Goal: Download file/media

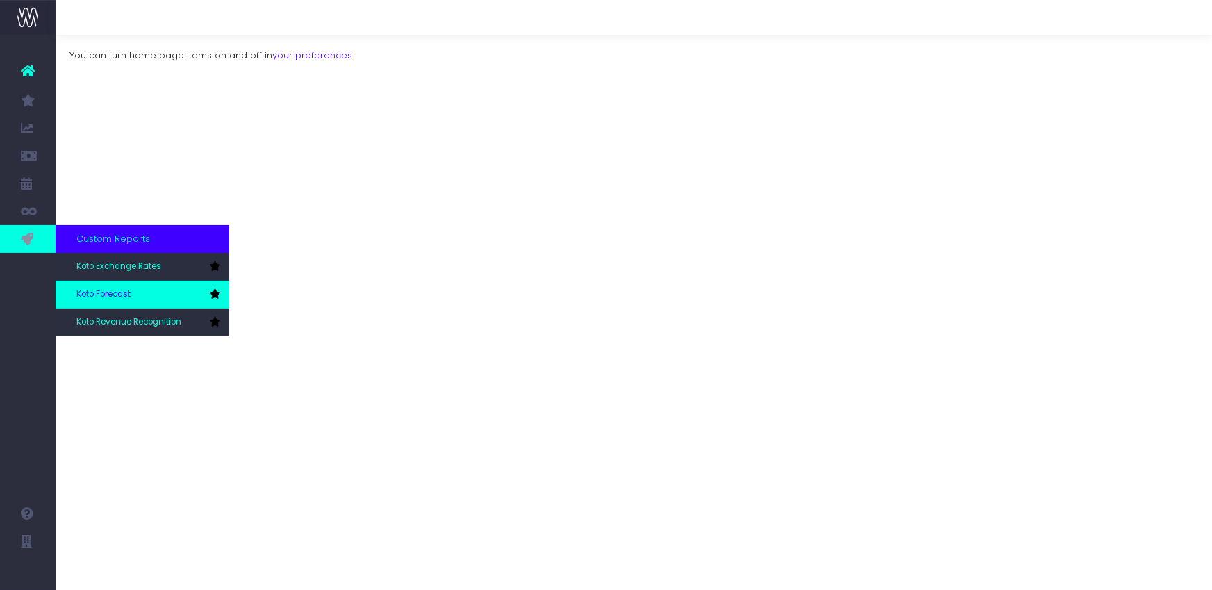
click at [140, 295] on link "Koto Forecast" at bounding box center [143, 295] width 174 height 28
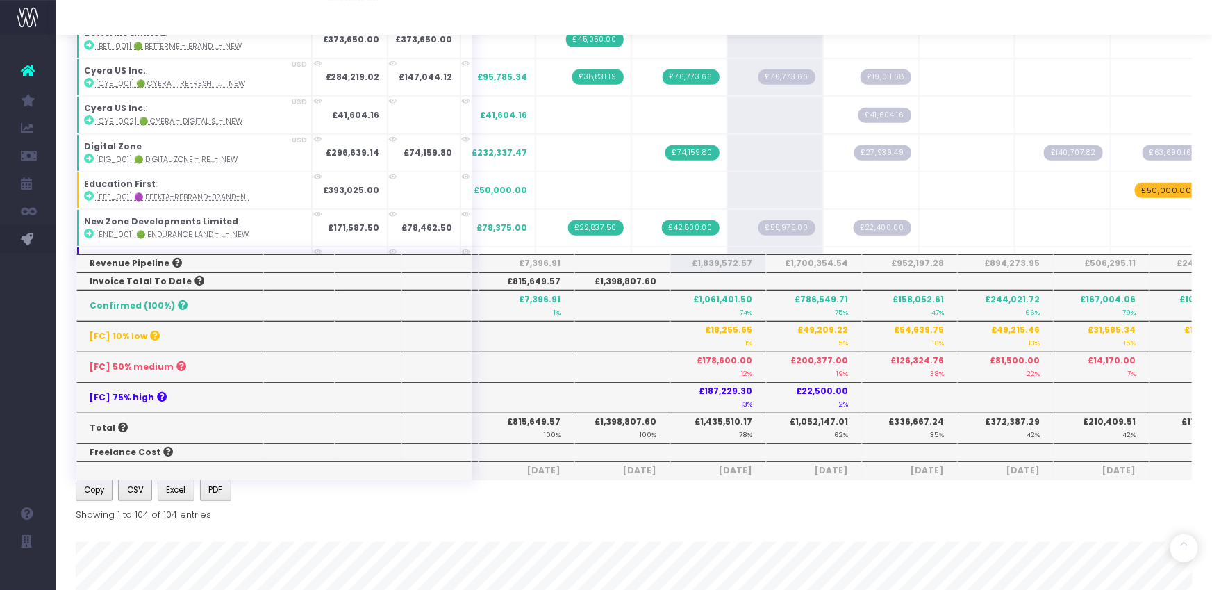
scroll to position [352, 0]
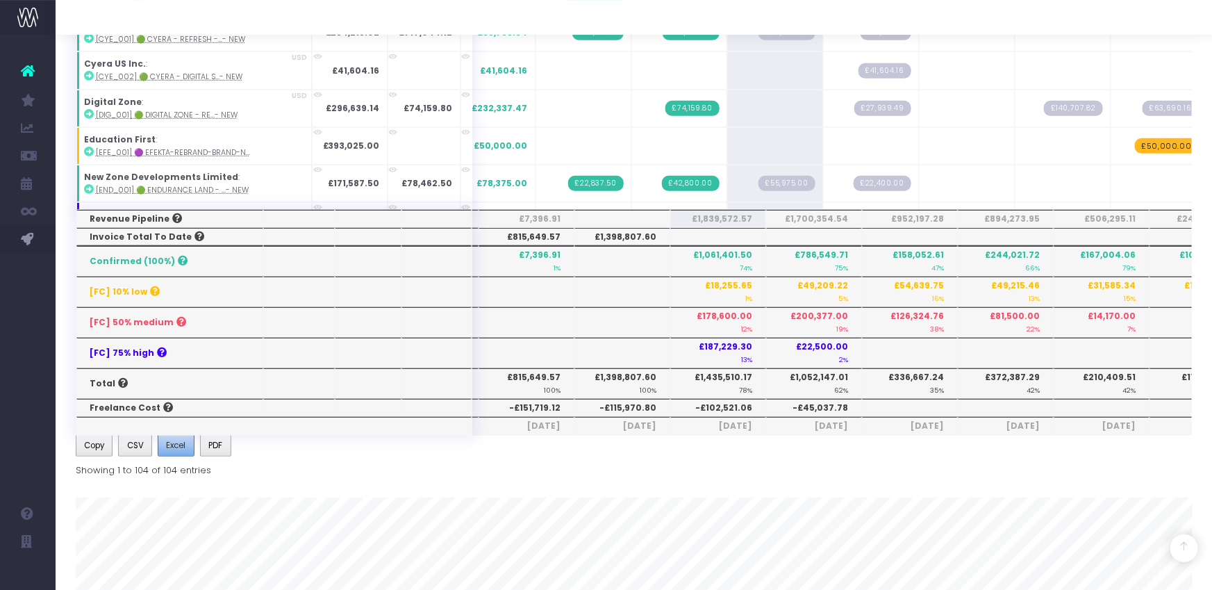
click at [170, 439] on span "Excel" at bounding box center [175, 445] width 19 height 13
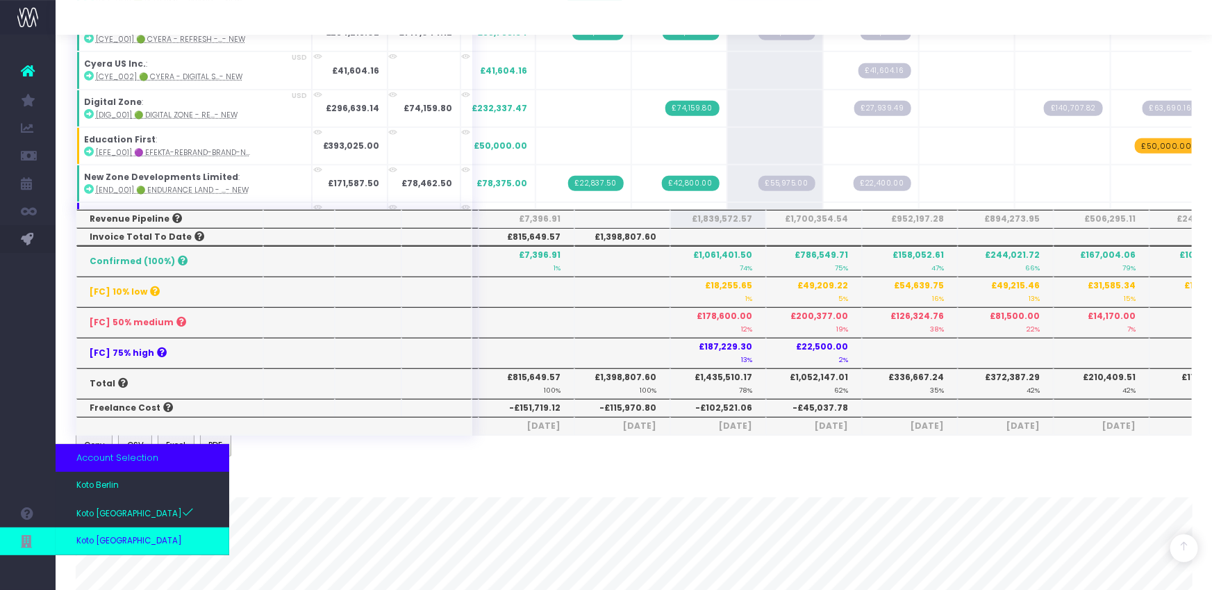
click at [145, 534] on link "Koto [GEOGRAPHIC_DATA]" at bounding box center [143, 541] width 174 height 28
